Goal: Transaction & Acquisition: Purchase product/service

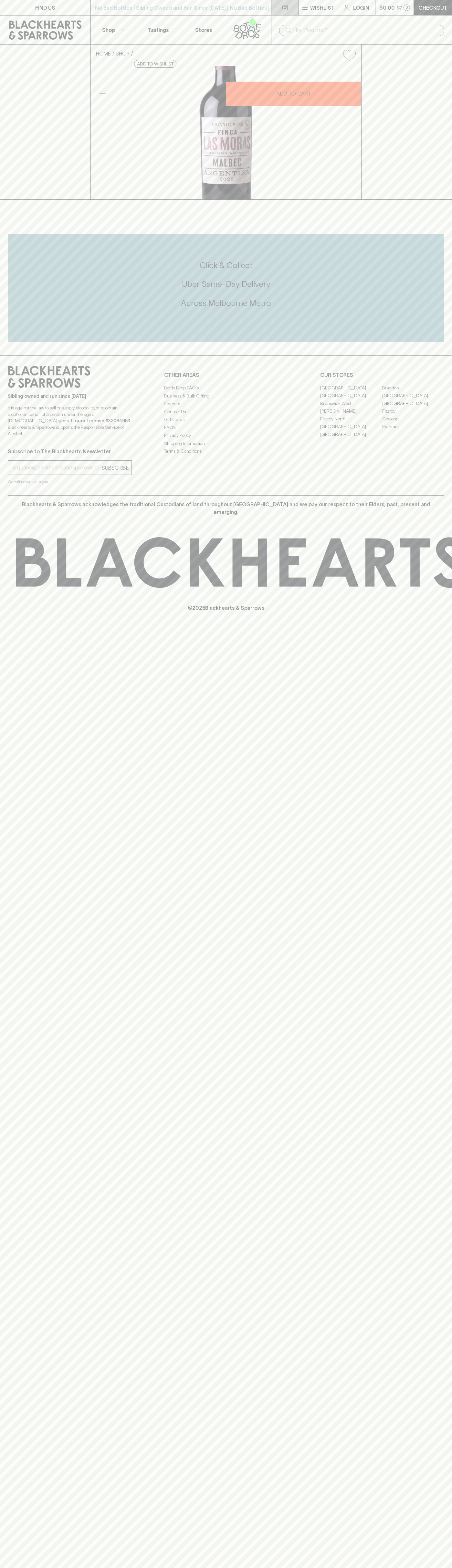
click at [286, 9] on icon at bounding box center [284, 7] width 5 height 5
click at [439, 106] on div "HOME SHOP Finca Las Moras Organica Malbec 2023 $25.00 Add to wishlist 10% disco…" at bounding box center [226, 122] width 452 height 155
click at [150, 1567] on html "FIND US | No Bad Bottles | Sibling Owned and Run Since [DATE] | No Bad Bottles …" at bounding box center [226, 784] width 452 height 1568
click at [16, 69] on div "HOME SHOP Finca Las Moras Organica Malbec 2023 $25.00 Add to wishlist 10% disco…" at bounding box center [226, 122] width 452 height 155
